Goal: Information Seeking & Learning: Learn about a topic

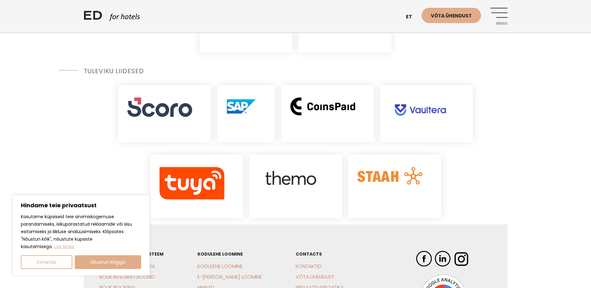
scroll to position [831, 0]
click at [396, 175] on div at bounding box center [394, 187] width 93 height 64
click at [384, 167] on img at bounding box center [390, 175] width 65 height 17
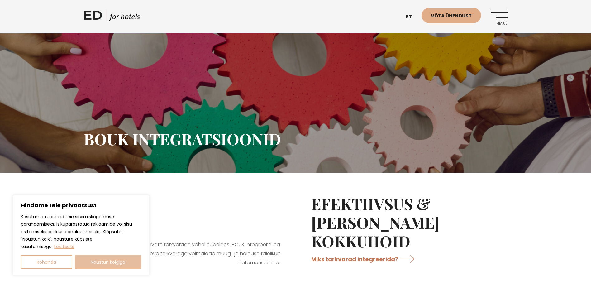
click at [107, 265] on button "Nõustun kõigiga" at bounding box center [108, 262] width 67 height 14
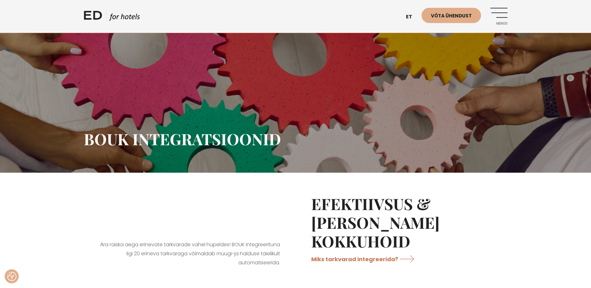
checkbox input "true"
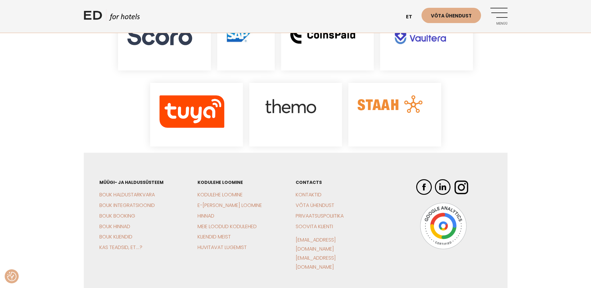
scroll to position [903, 0]
click at [127, 222] on link "BOUK Hinnad" at bounding box center [114, 225] width 31 height 7
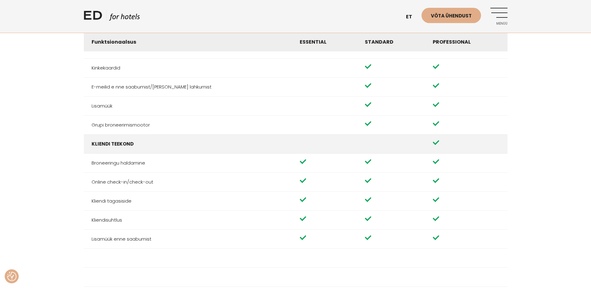
scroll to position [467, 0]
